Goal: Task Accomplishment & Management: Use online tool/utility

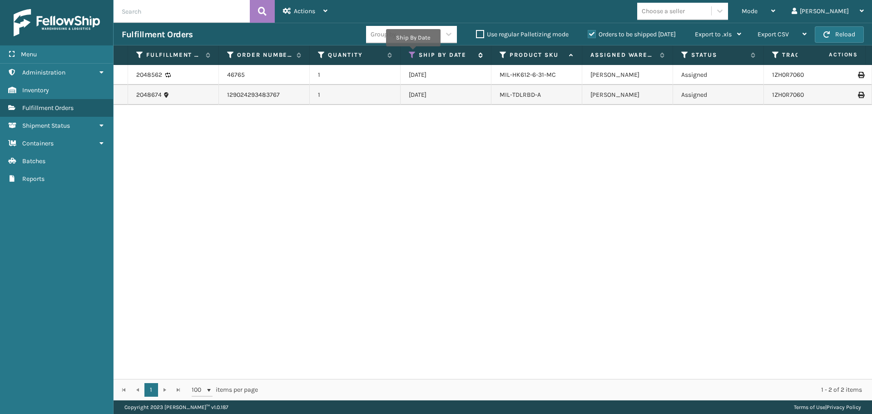
click at [413, 53] on icon at bounding box center [412, 55] width 7 height 8
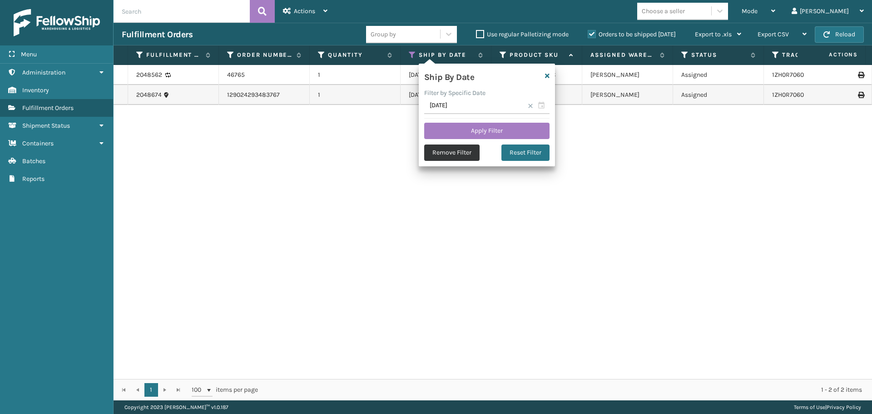
click at [444, 152] on button "Remove Filter" at bounding box center [451, 152] width 55 height 16
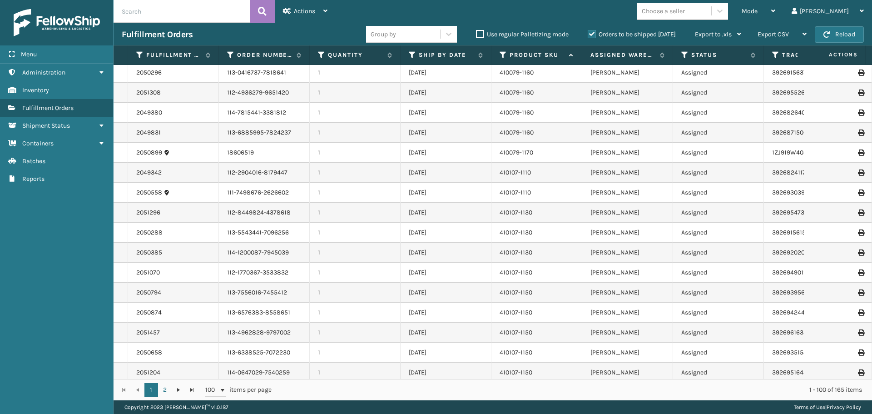
scroll to position [227, 0]
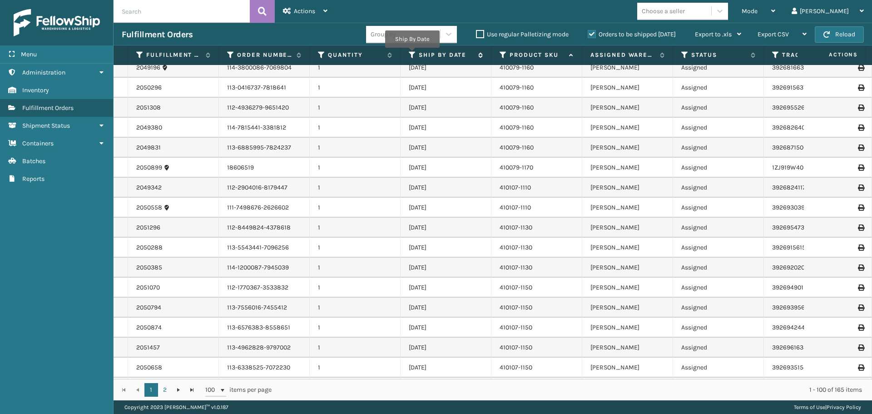
click at [412, 54] on icon at bounding box center [412, 55] width 7 height 8
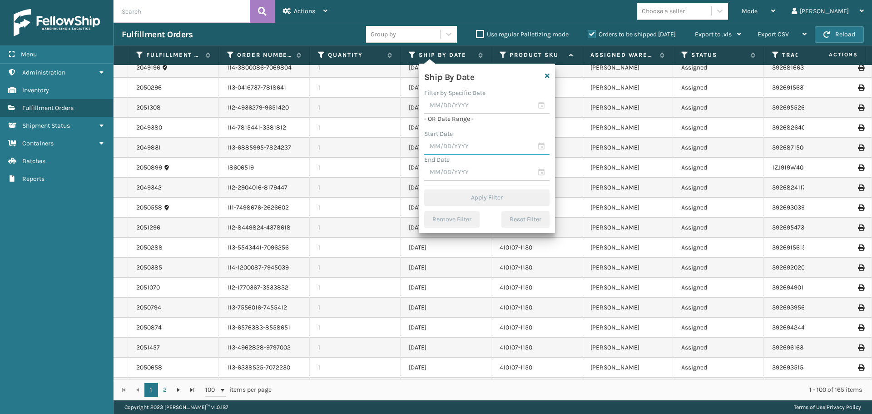
click at [462, 150] on input "text" at bounding box center [486, 147] width 125 height 16
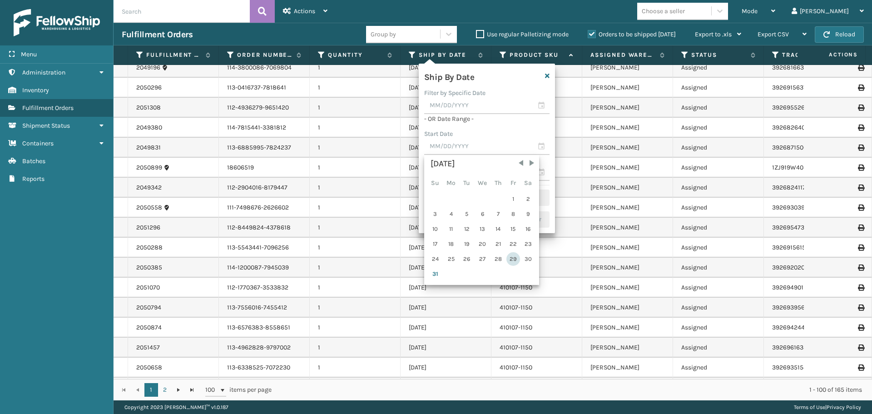
click at [512, 261] on div "29" at bounding box center [513, 259] width 14 height 14
type input "[DATE]"
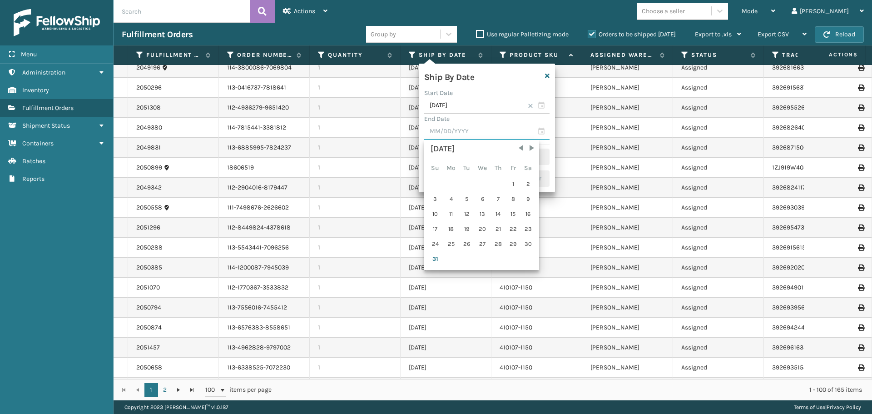
click at [468, 129] on input "text" at bounding box center [486, 132] width 125 height 16
click at [532, 149] on span "Next Month" at bounding box center [531, 148] width 9 height 9
click at [456, 183] on div "1" at bounding box center [451, 184] width 15 height 14
type input "[DATE]"
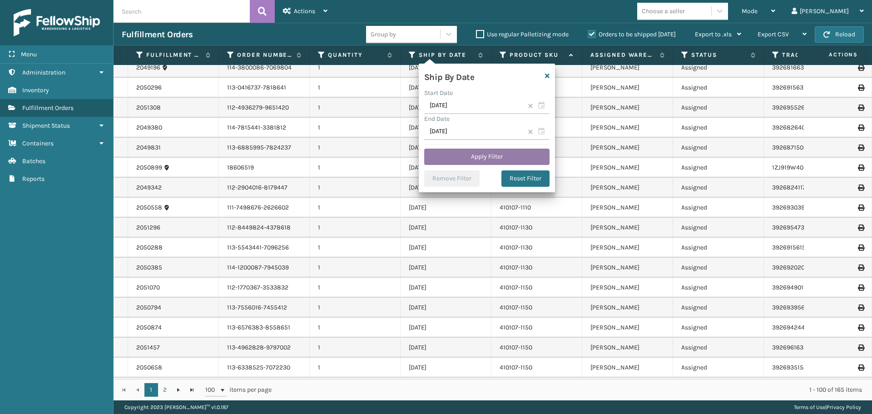
click at [473, 158] on button "Apply Filter" at bounding box center [486, 157] width 125 height 16
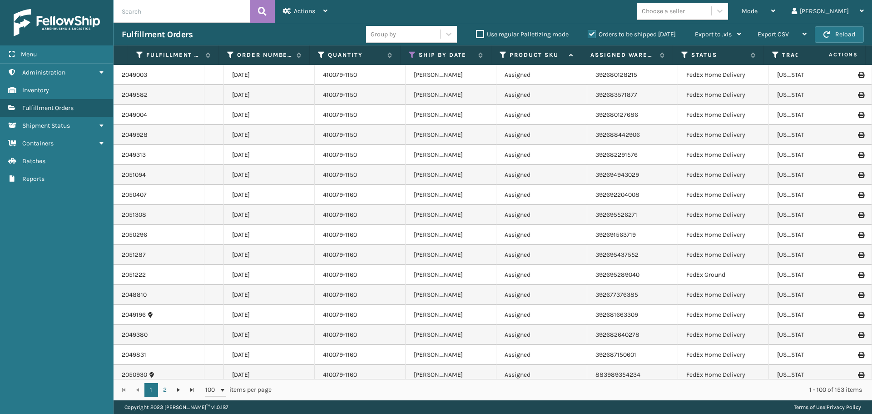
scroll to position [0, 330]
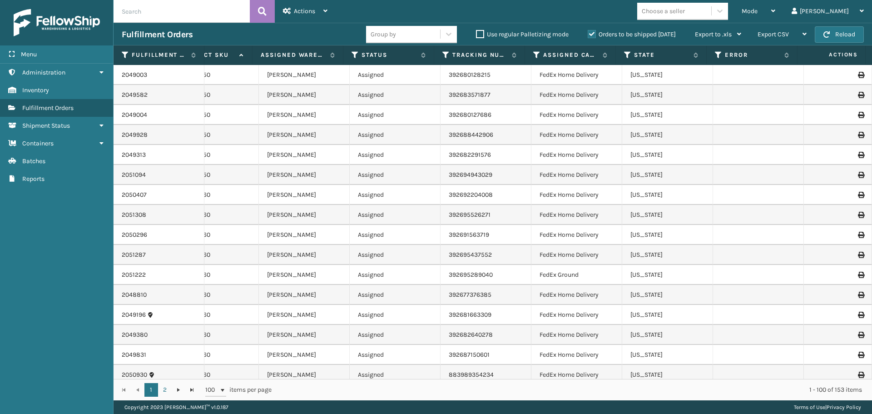
click at [534, 61] on th "Assigned Carrier Service" at bounding box center [570, 55] width 91 height 20
click at [536, 57] on icon at bounding box center [536, 55] width 7 height 8
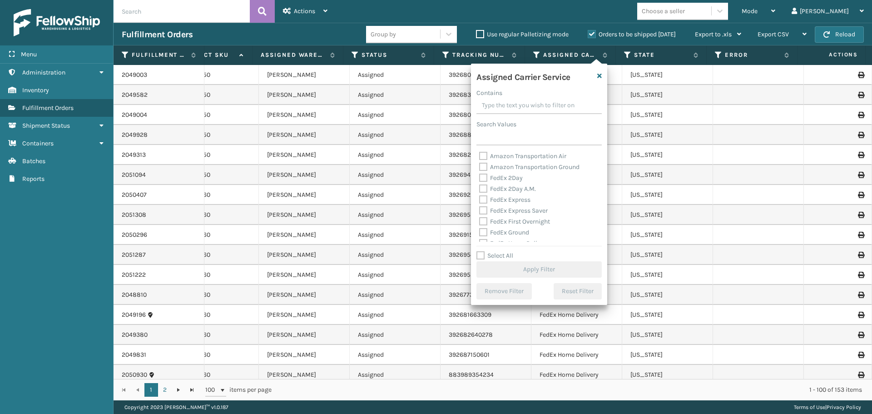
scroll to position [45, 0]
click at [483, 187] on label "FedEx Ground" at bounding box center [504, 187] width 50 height 8
click at [480, 187] on input "FedEx Ground" at bounding box center [479, 185] width 0 height 6
checkbox input "true"
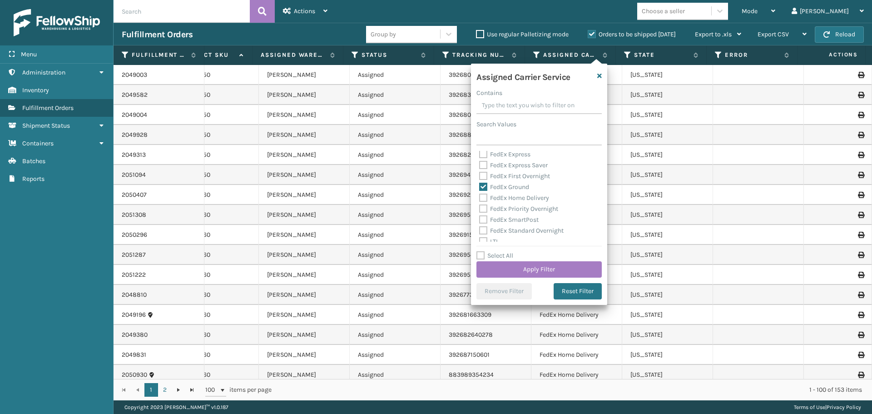
click at [481, 199] on label "FedEx Home Delivery" at bounding box center [514, 198] width 70 height 8
click at [480, 198] on input "FedEx Home Delivery" at bounding box center [479, 196] width 0 height 6
checkbox input "true"
click at [487, 265] on button "Apply Filter" at bounding box center [538, 269] width 125 height 16
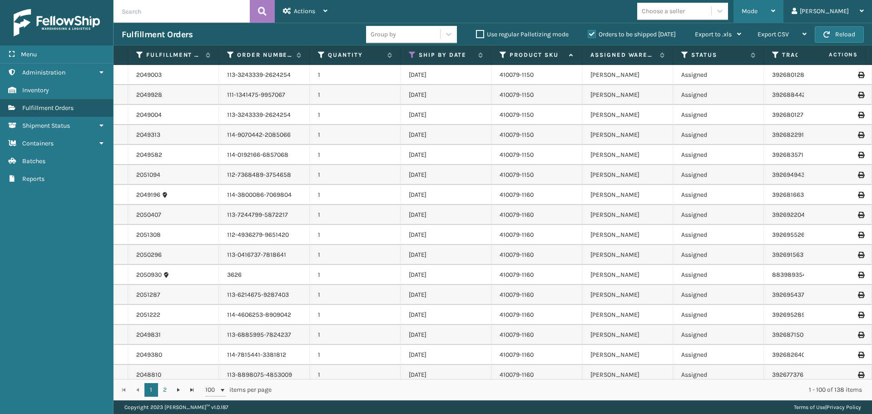
click at [775, 16] on div "Mode" at bounding box center [759, 11] width 34 height 23
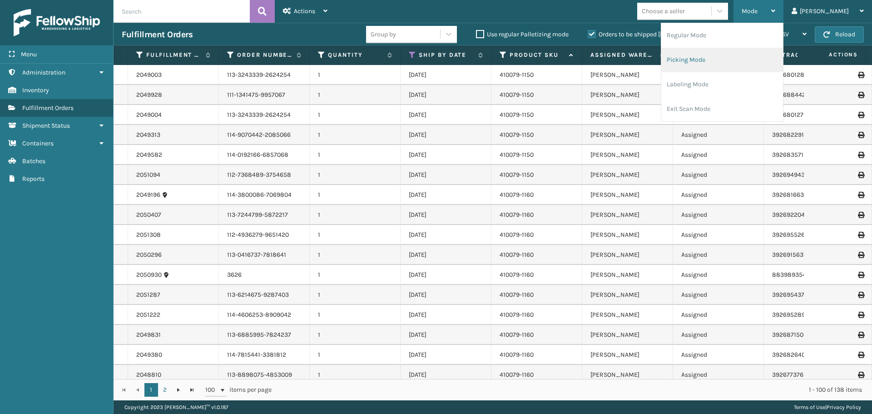
click at [711, 68] on li "Picking Mode" at bounding box center [722, 60] width 122 height 25
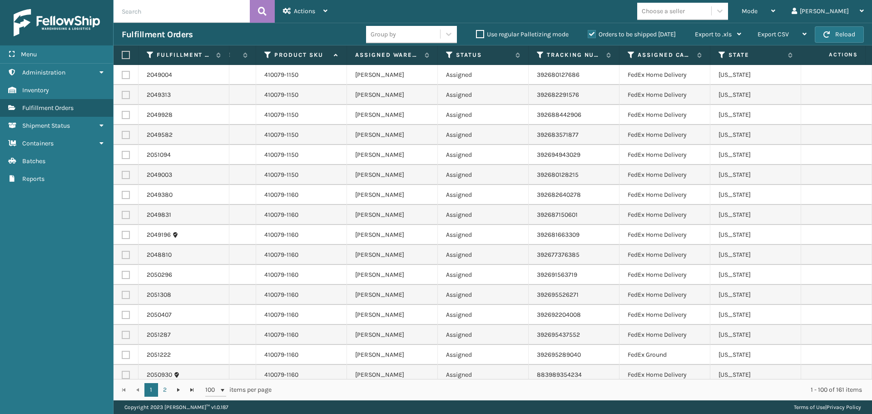
scroll to position [0, 0]
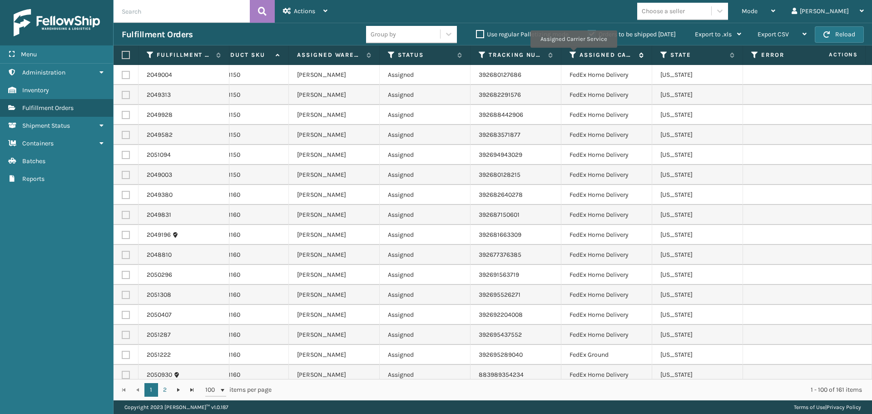
click at [573, 54] on icon at bounding box center [573, 55] width 7 height 8
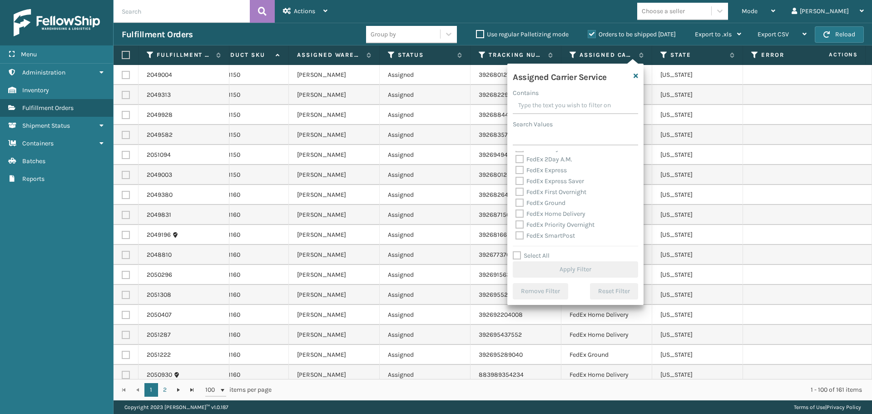
scroll to position [45, 0]
click at [520, 188] on label "FedEx Ground" at bounding box center [541, 187] width 50 height 8
click at [516, 188] on input "FedEx Ground" at bounding box center [516, 185] width 0 height 6
checkbox input "true"
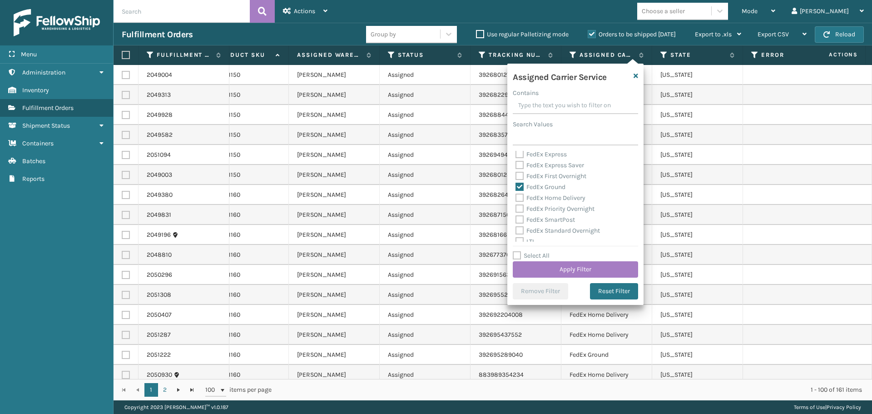
click at [520, 200] on label "FedEx Home Delivery" at bounding box center [551, 198] width 70 height 8
click at [516, 198] on input "FedEx Home Delivery" at bounding box center [516, 196] width 0 height 6
checkbox input "true"
click at [551, 265] on button "Apply Filter" at bounding box center [575, 269] width 125 height 16
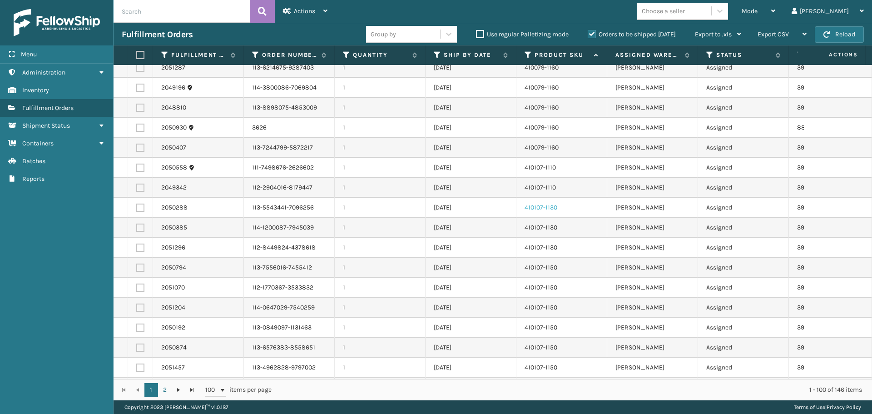
scroll to position [0, 0]
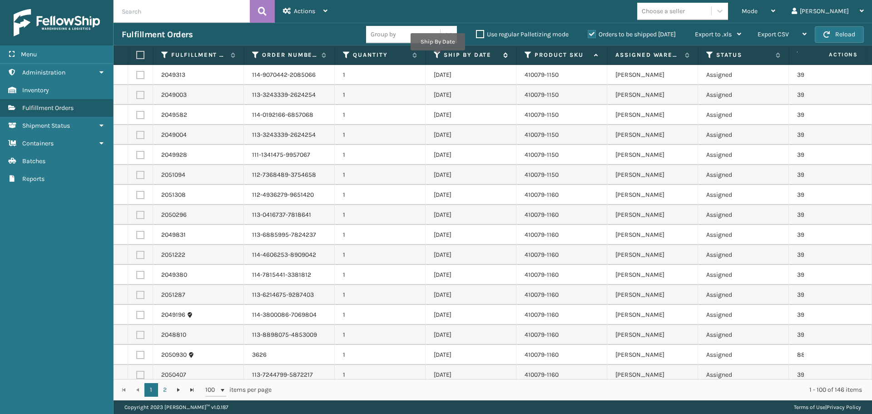
click at [437, 56] on icon at bounding box center [437, 55] width 7 height 8
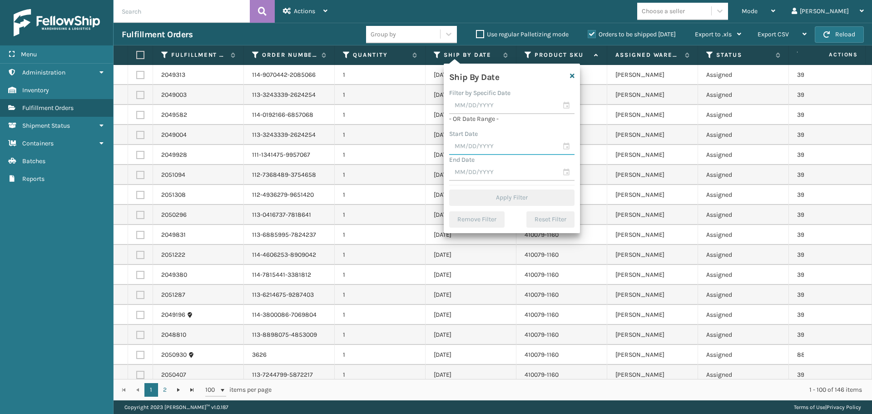
click at [481, 143] on input "text" at bounding box center [511, 147] width 125 height 16
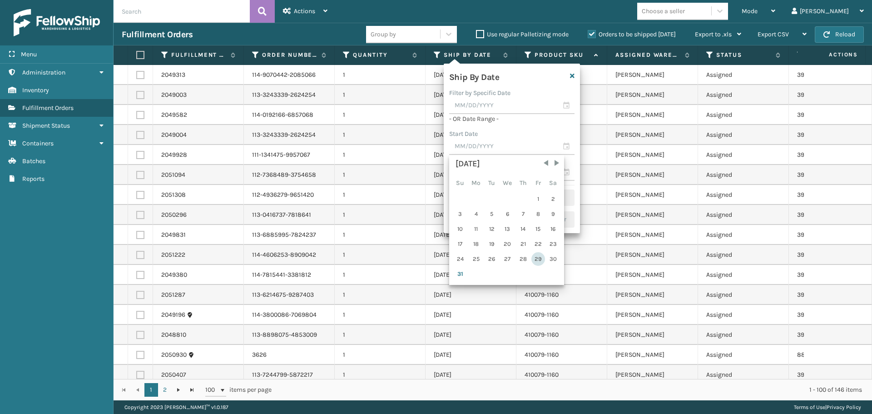
click at [535, 260] on div "29" at bounding box center [538, 259] width 14 height 14
type input "[DATE]"
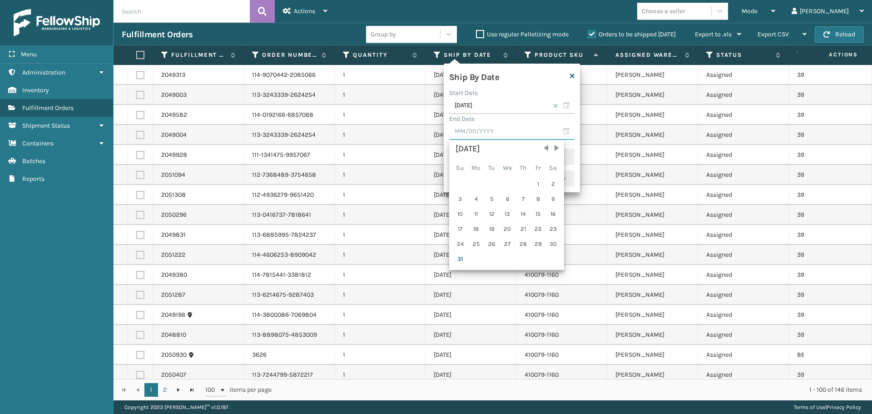
click at [488, 132] on input "text" at bounding box center [511, 132] width 125 height 16
click at [554, 148] on span "Next Month" at bounding box center [556, 148] width 9 height 9
click at [479, 186] on div "1" at bounding box center [476, 184] width 15 height 14
type input "[DATE]"
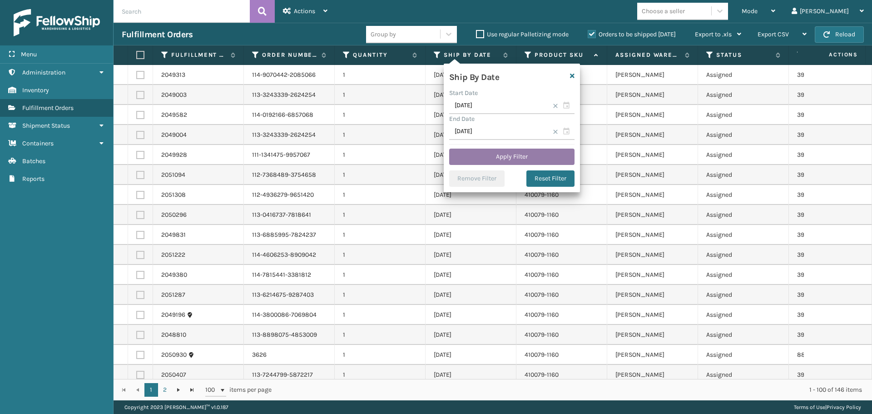
click at [520, 158] on button "Apply Filter" at bounding box center [511, 157] width 125 height 16
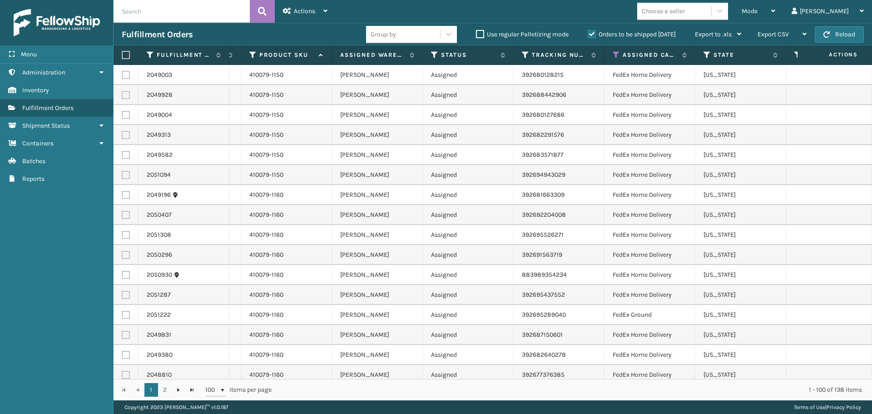
scroll to position [0, 334]
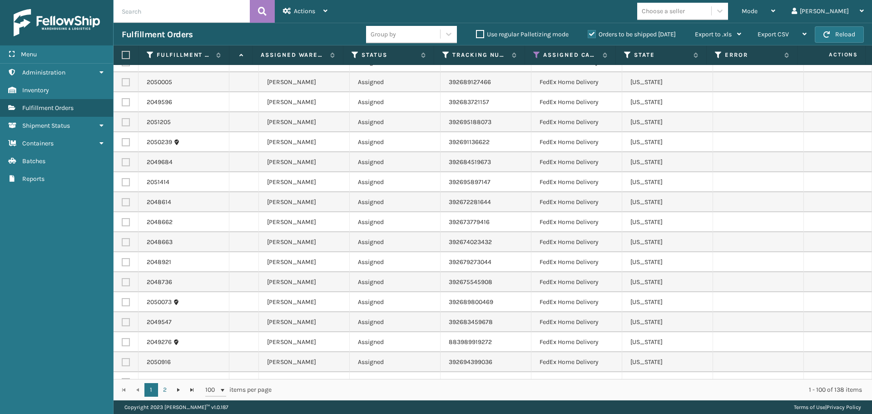
click at [124, 59] on th at bounding box center [126, 55] width 25 height 20
click at [123, 59] on th at bounding box center [126, 55] width 25 height 20
click at [125, 57] on th at bounding box center [126, 55] width 25 height 20
click at [125, 57] on label at bounding box center [124, 55] width 5 height 8
click at [122, 57] on input "checkbox" at bounding box center [122, 55] width 0 height 6
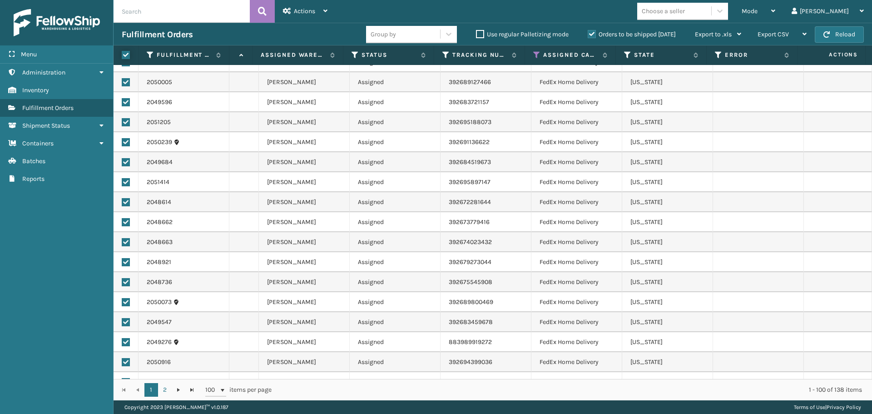
checkbox input "true"
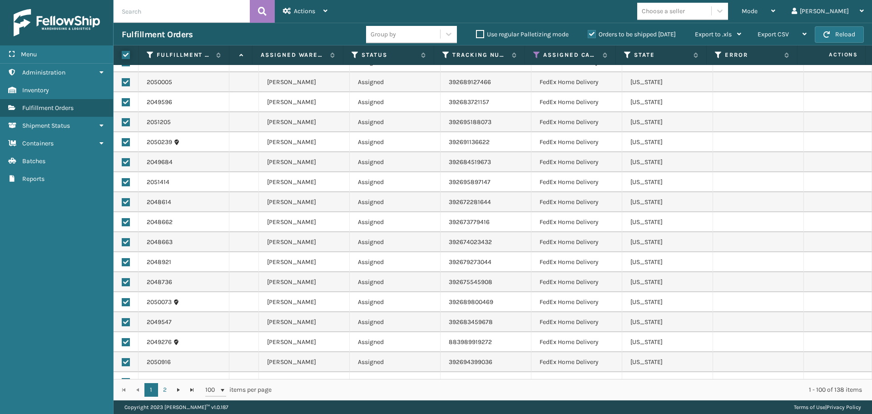
checkbox input "true"
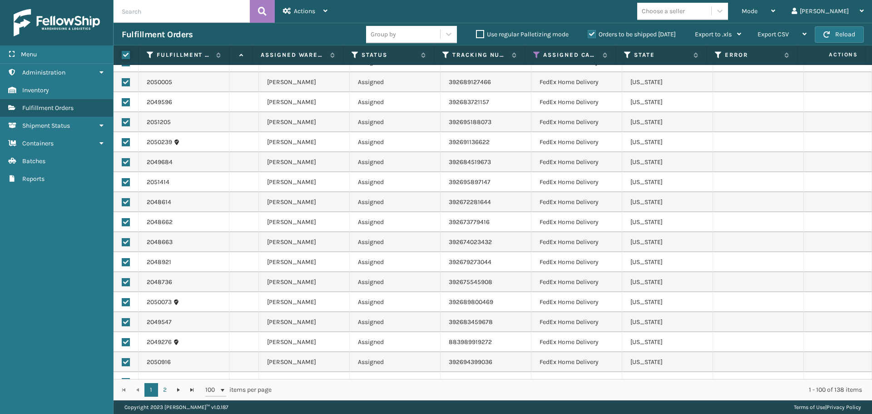
checkbox input "true"
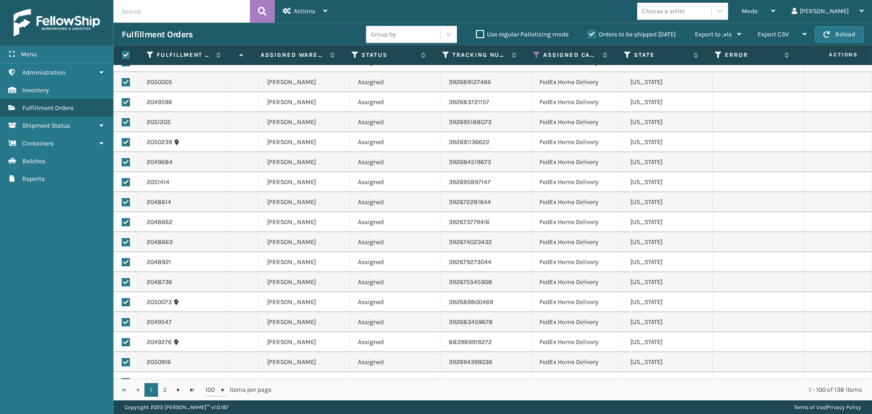
checkbox input "true"
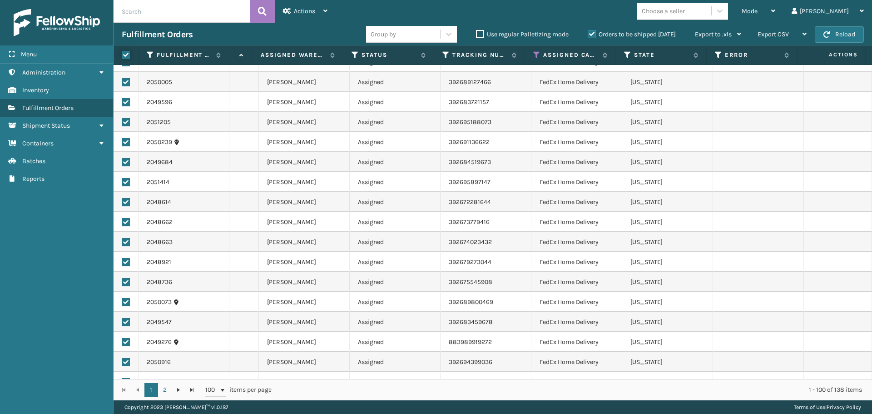
checkbox input "true"
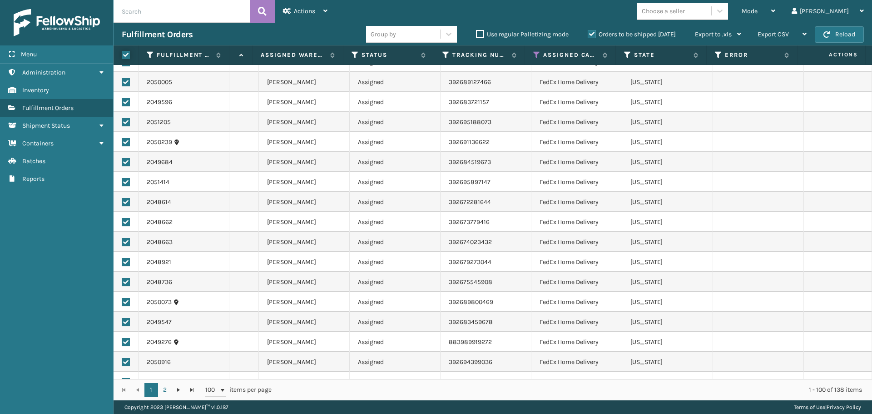
checkbox input "true"
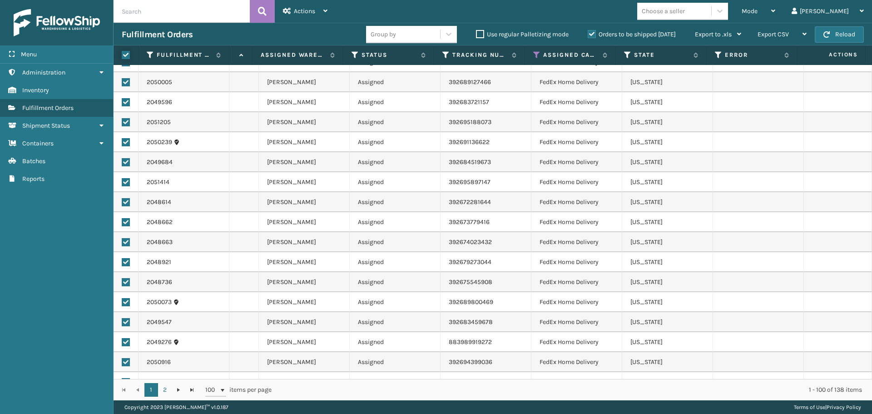
checkbox input "true"
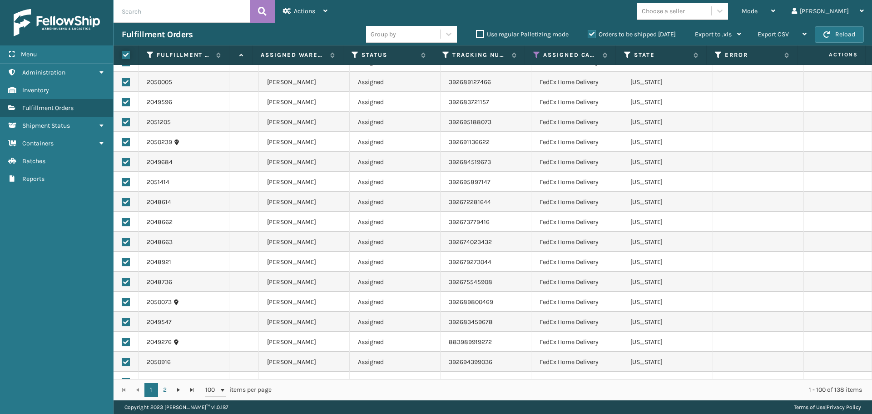
checkbox input "true"
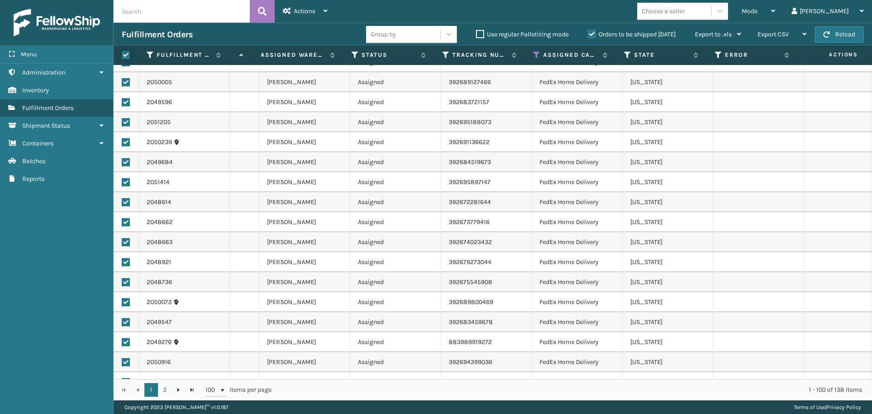
checkbox input "true"
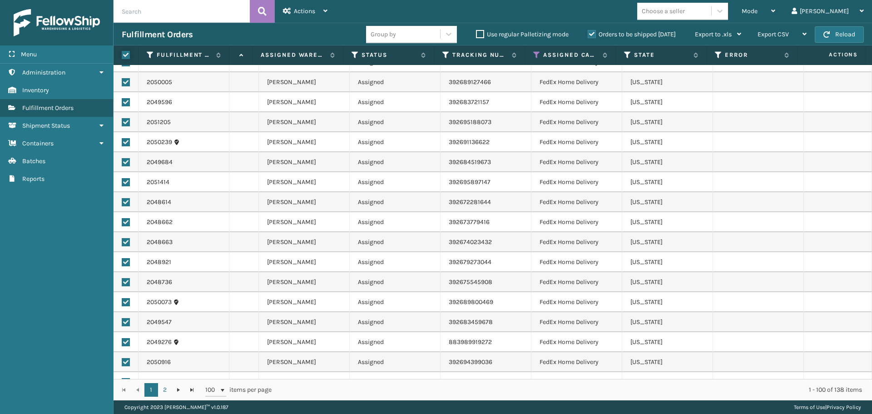
checkbox input "true"
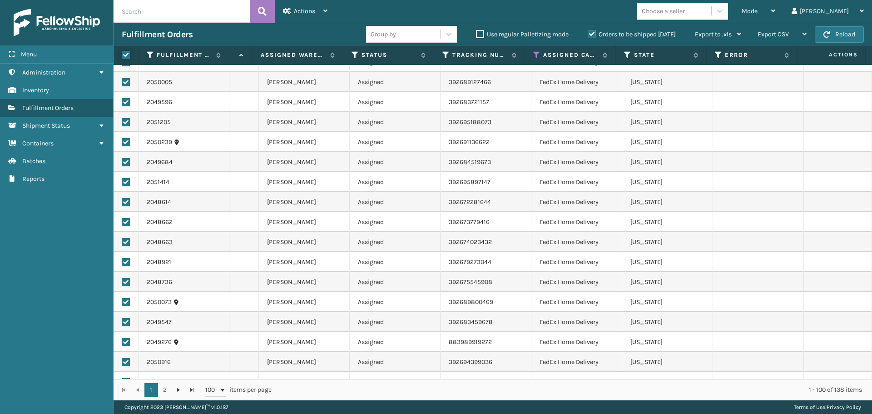
checkbox input "true"
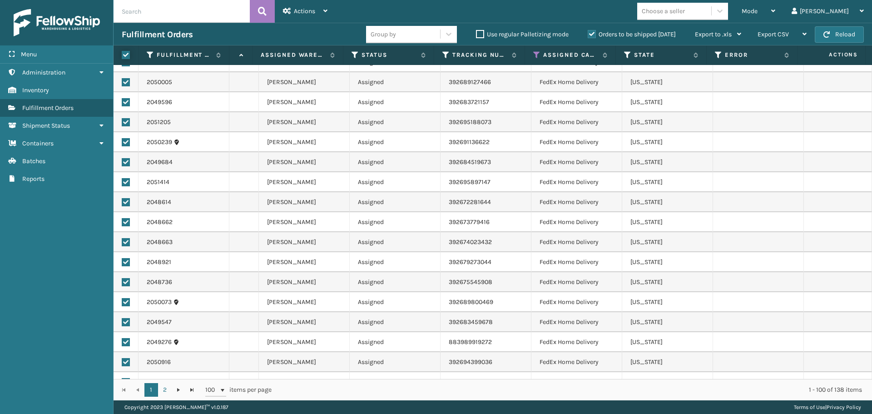
checkbox input "true"
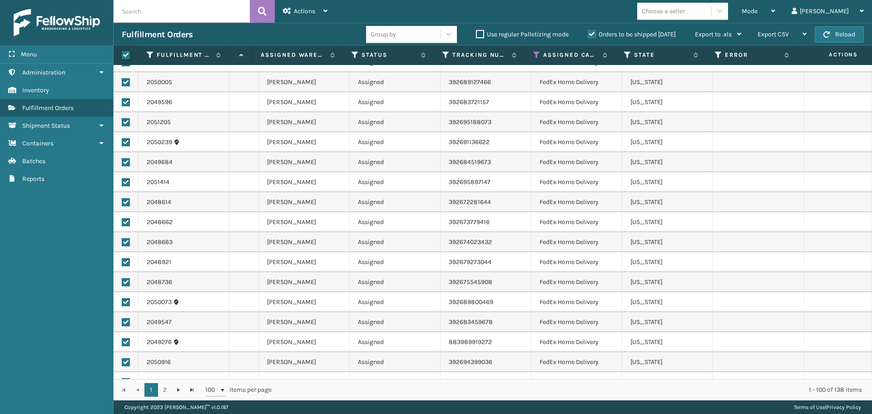
checkbox input "true"
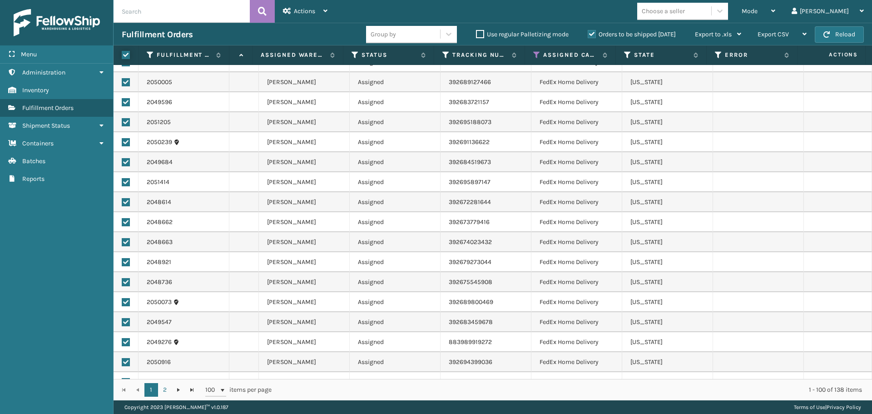
checkbox input "true"
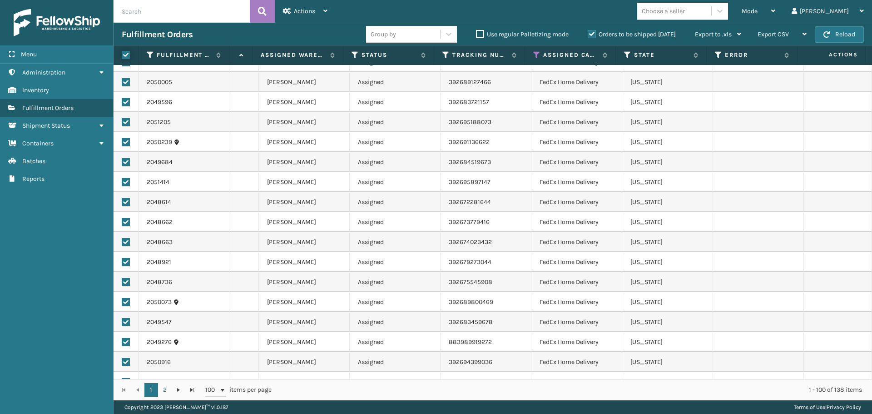
checkbox input "true"
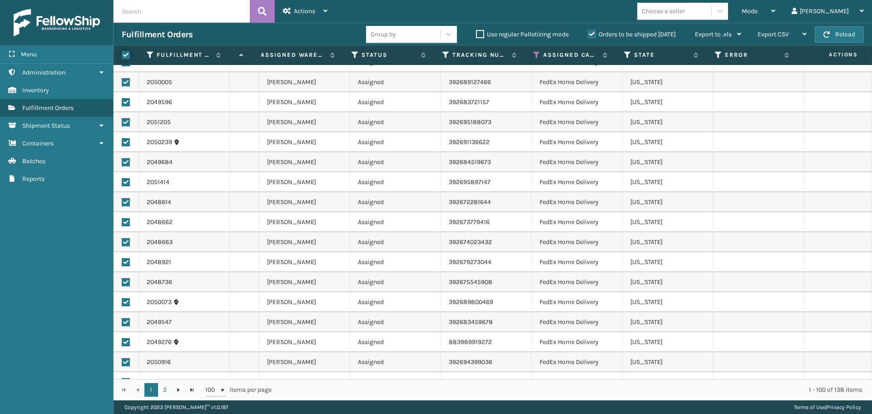
checkbox input "true"
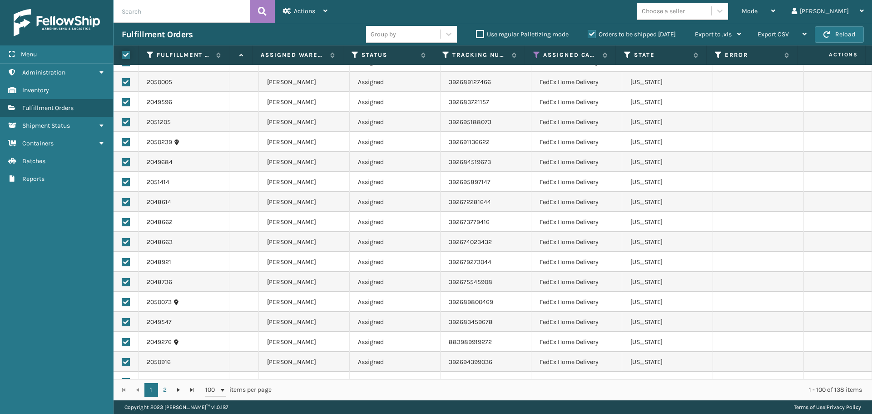
checkbox input "true"
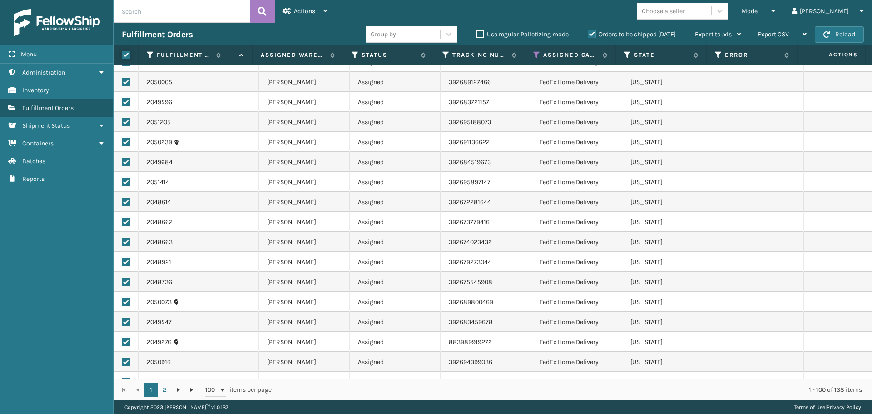
checkbox input "true"
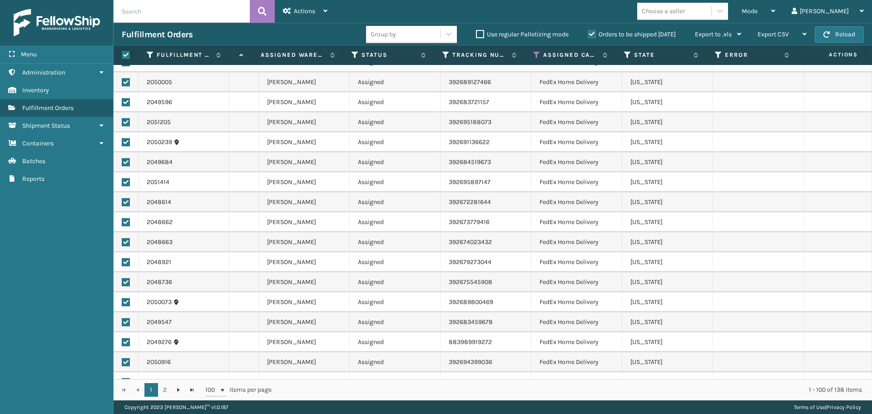
checkbox input "true"
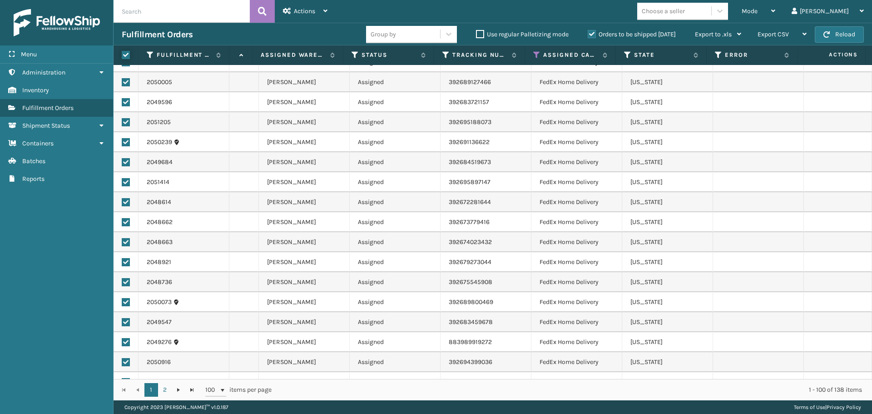
checkbox input "true"
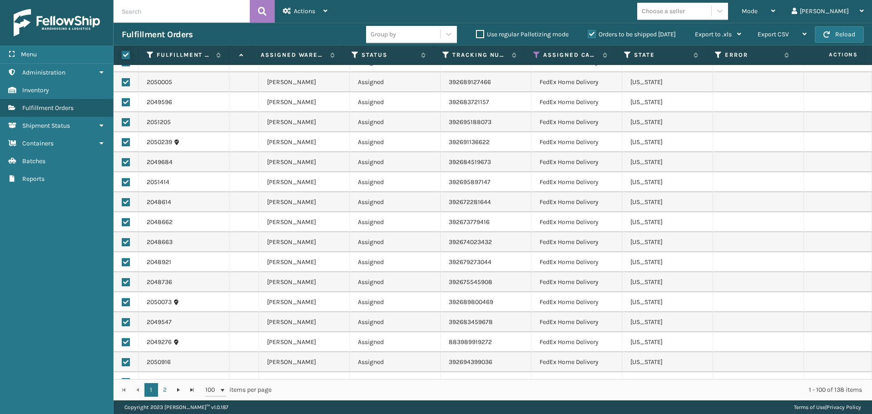
checkbox input "true"
click at [317, 10] on div "Actions" at bounding box center [305, 11] width 45 height 23
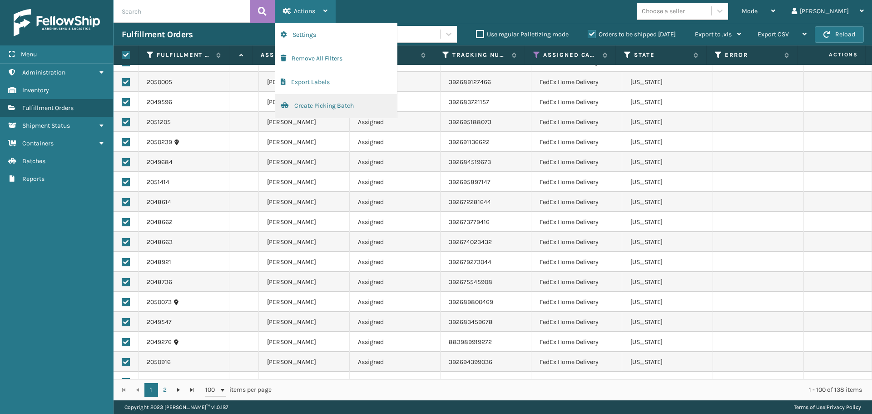
click at [321, 107] on button "Create Picking Batch" at bounding box center [336, 106] width 122 height 24
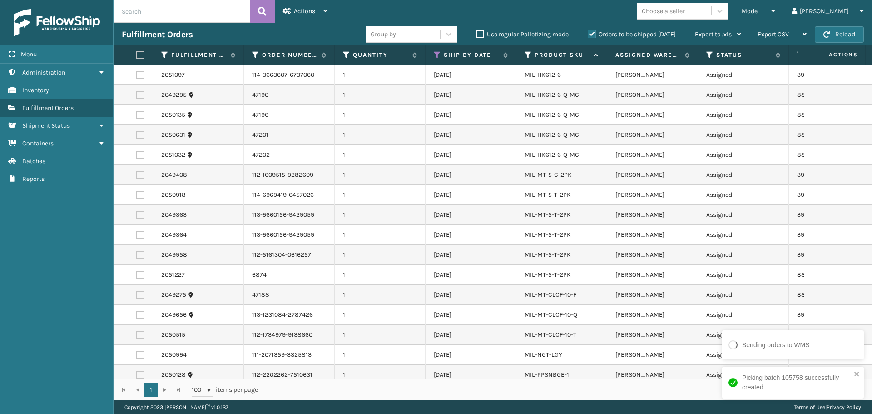
click at [141, 51] on label at bounding box center [138, 55] width 5 height 8
click at [137, 52] on input "checkbox" at bounding box center [136, 55] width 0 height 6
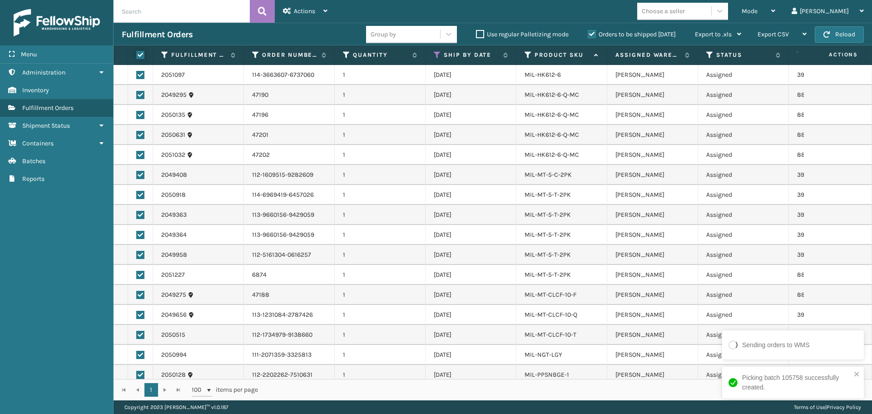
checkbox input "true"
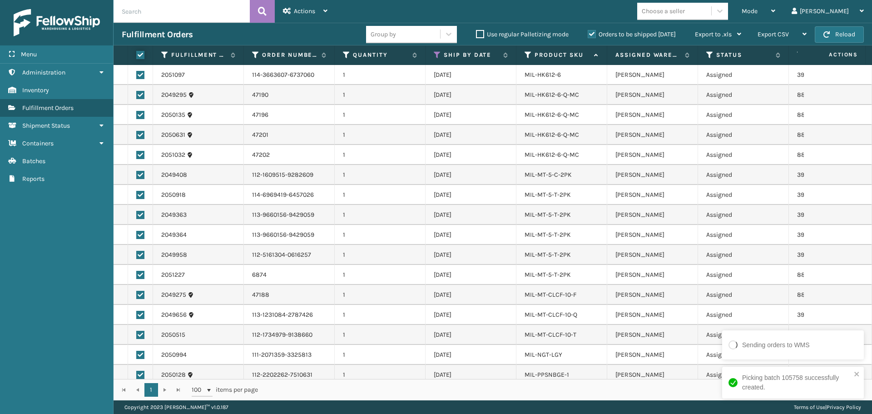
checkbox input "true"
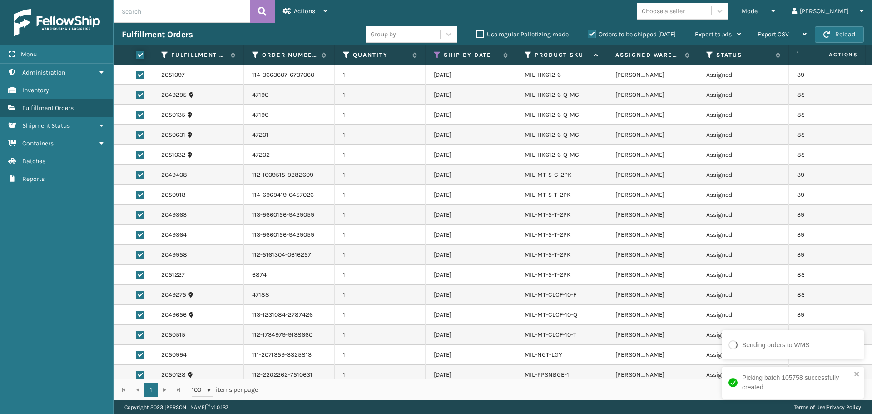
checkbox input "true"
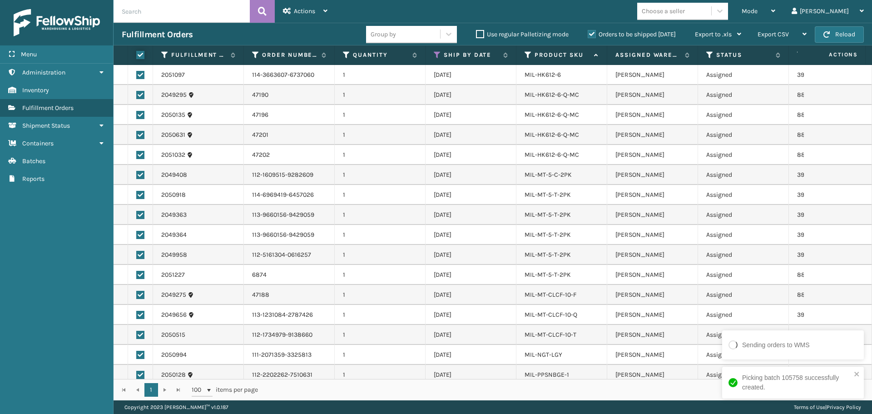
checkbox input "true"
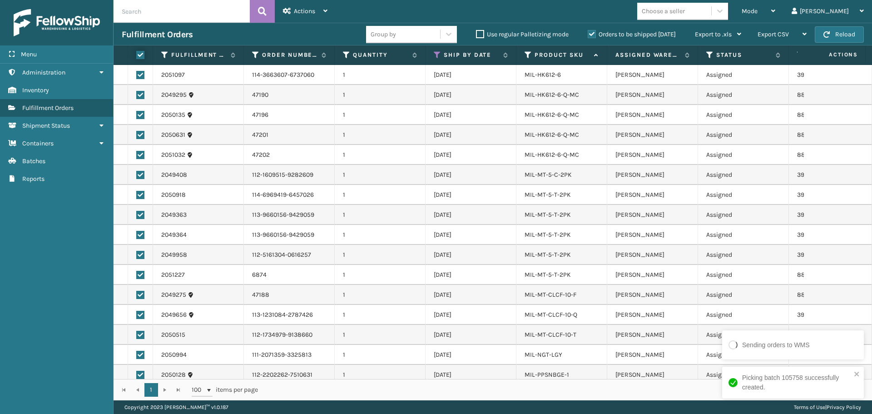
checkbox input "true"
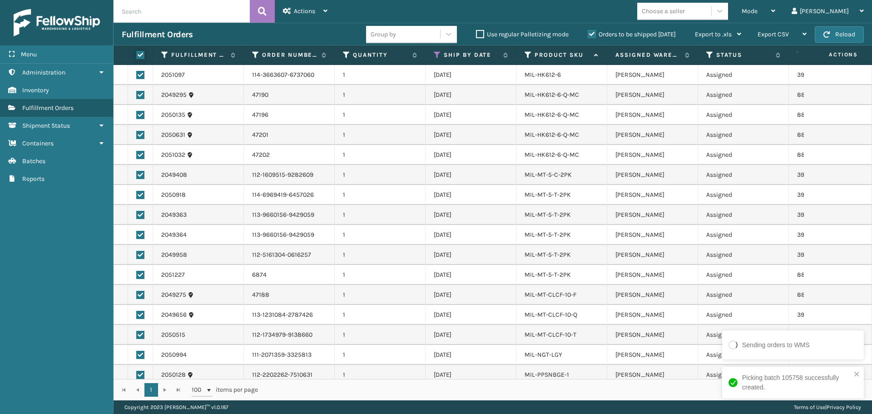
checkbox input "true"
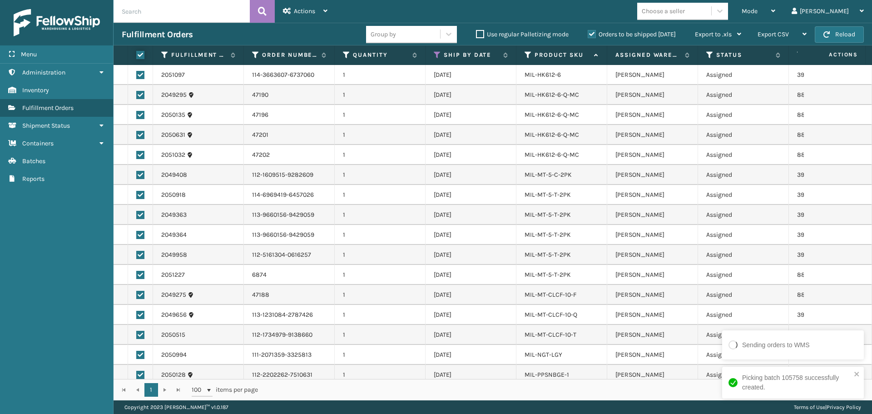
checkbox input "true"
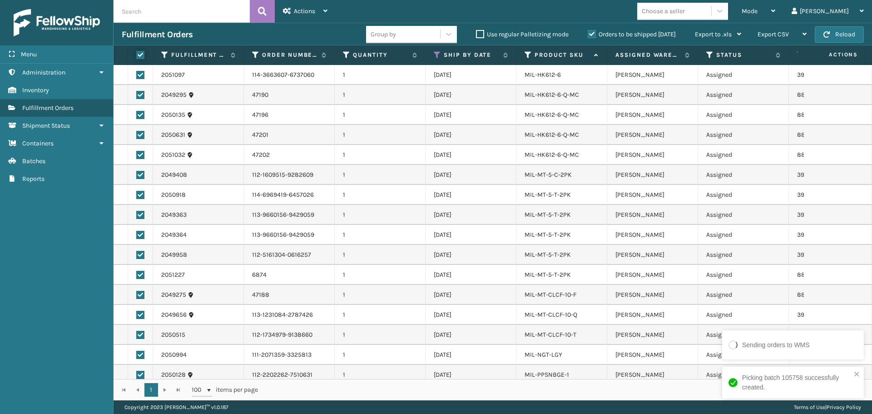
checkbox input "true"
click at [329, 10] on div "Actions Settings Remove All Filters Export Labels Create Picking Batch" at bounding box center [305, 11] width 61 height 23
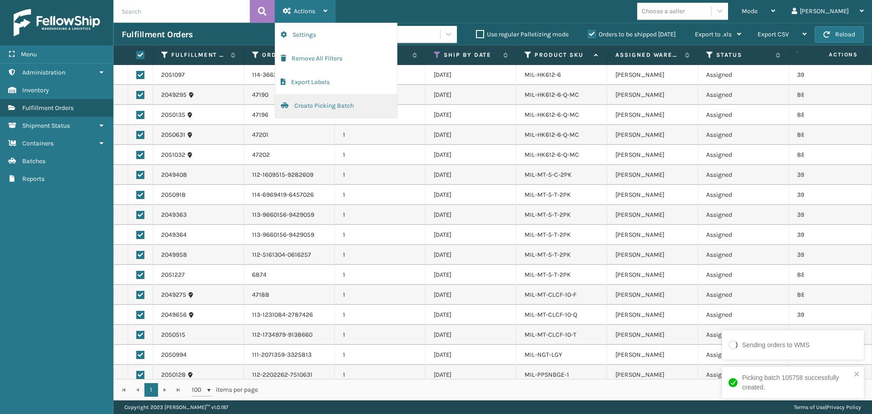
click at [337, 107] on button "Create Picking Batch" at bounding box center [336, 106] width 122 height 24
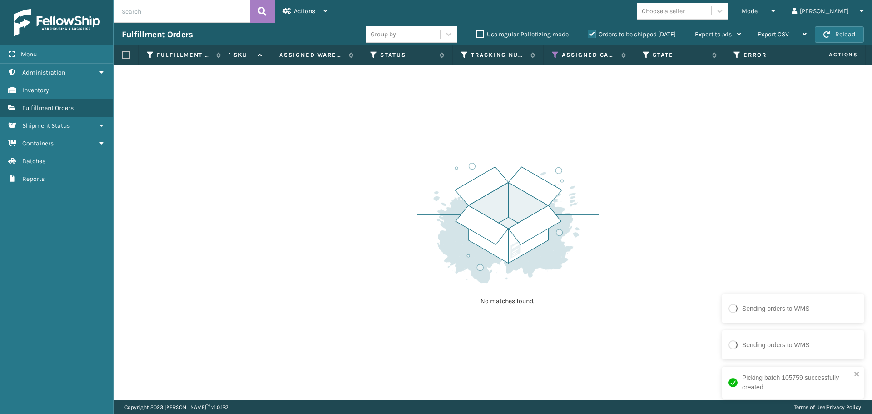
scroll to position [0, 347]
click at [543, 56] on icon at bounding box center [543, 55] width 7 height 8
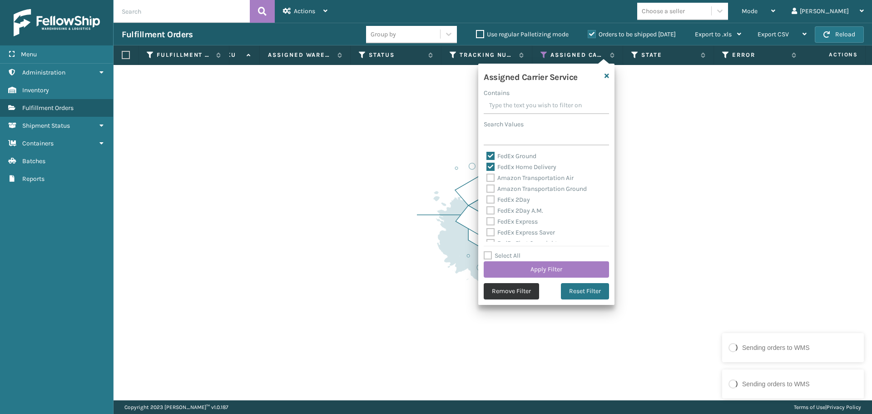
click at [503, 296] on button "Remove Filter" at bounding box center [511, 291] width 55 height 16
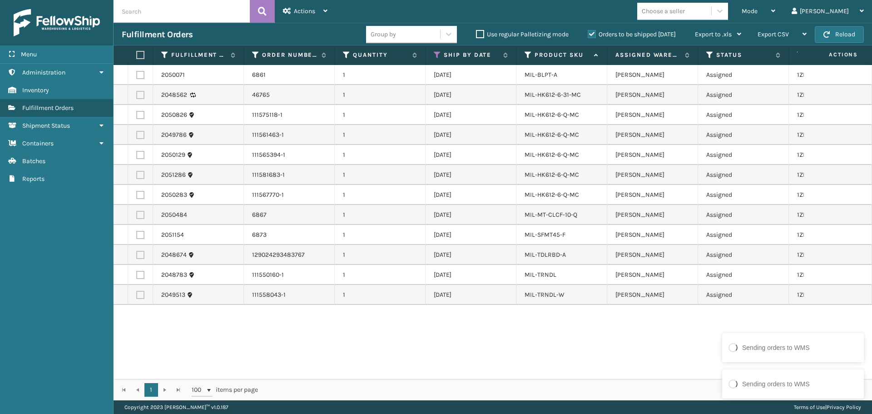
click at [141, 57] on label at bounding box center [138, 55] width 5 height 8
click at [137, 57] on input "checkbox" at bounding box center [136, 55] width 0 height 6
checkbox input "true"
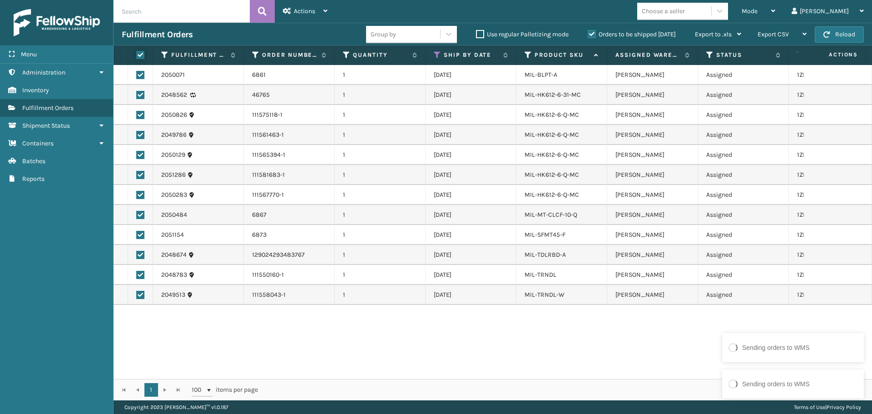
checkbox input "true"
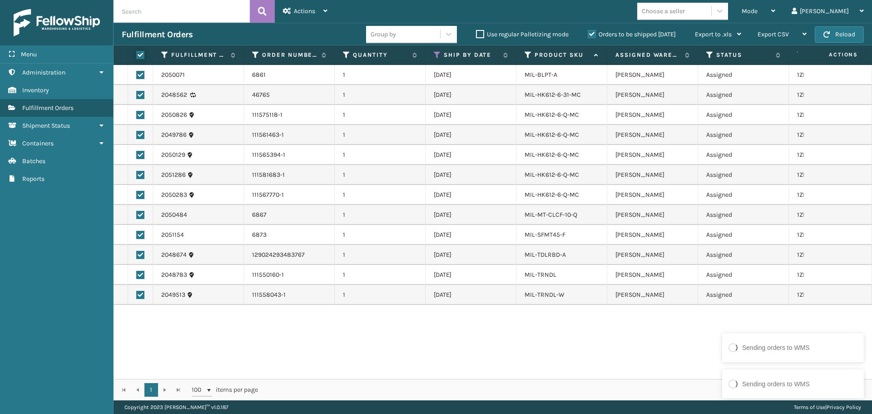
checkbox input "true"
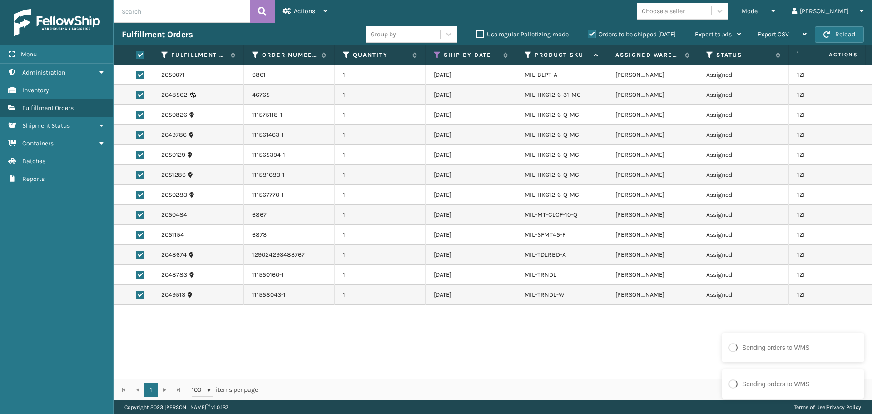
click at [142, 97] on label at bounding box center [140, 95] width 8 height 8
click at [137, 97] on input "checkbox" at bounding box center [136, 94] width 0 height 6
checkbox input "false"
click at [325, 7] on div "Actions" at bounding box center [305, 11] width 45 height 23
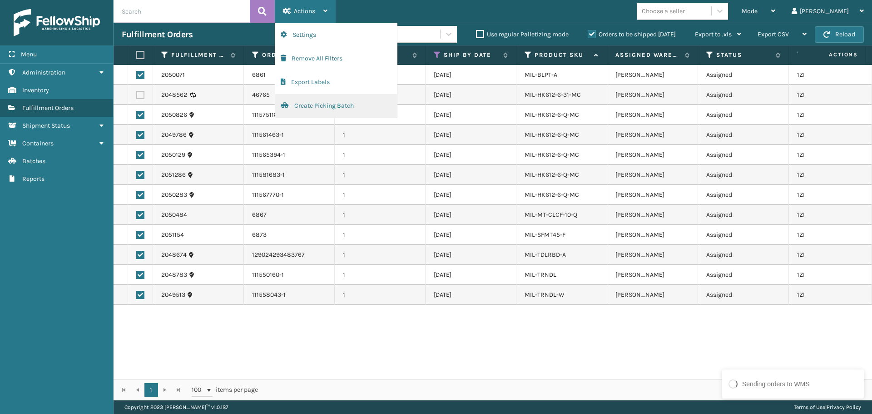
click at [325, 109] on button "Create Picking Batch" at bounding box center [336, 106] width 122 height 24
